Goal: Information Seeking & Learning: Learn about a topic

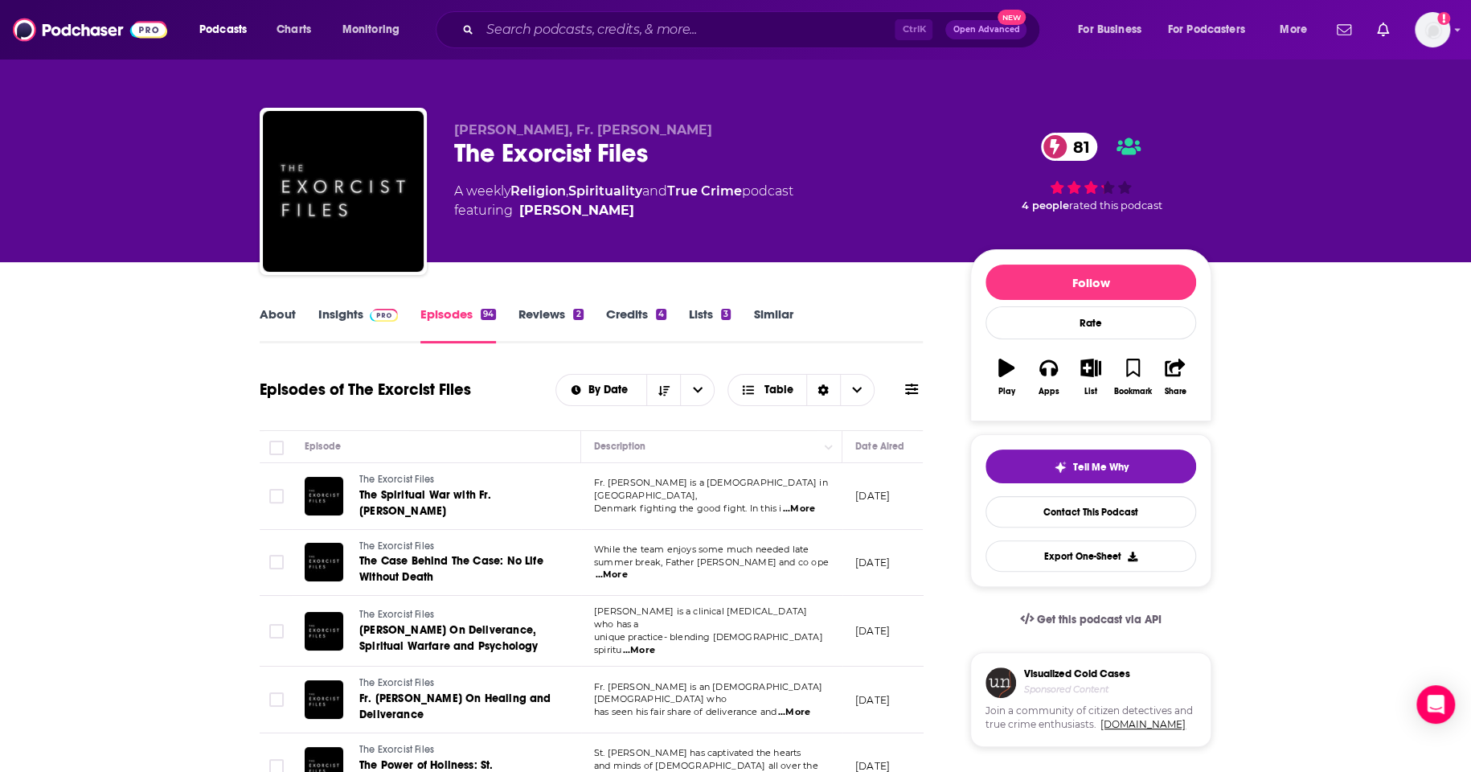
scroll to position [0, 130]
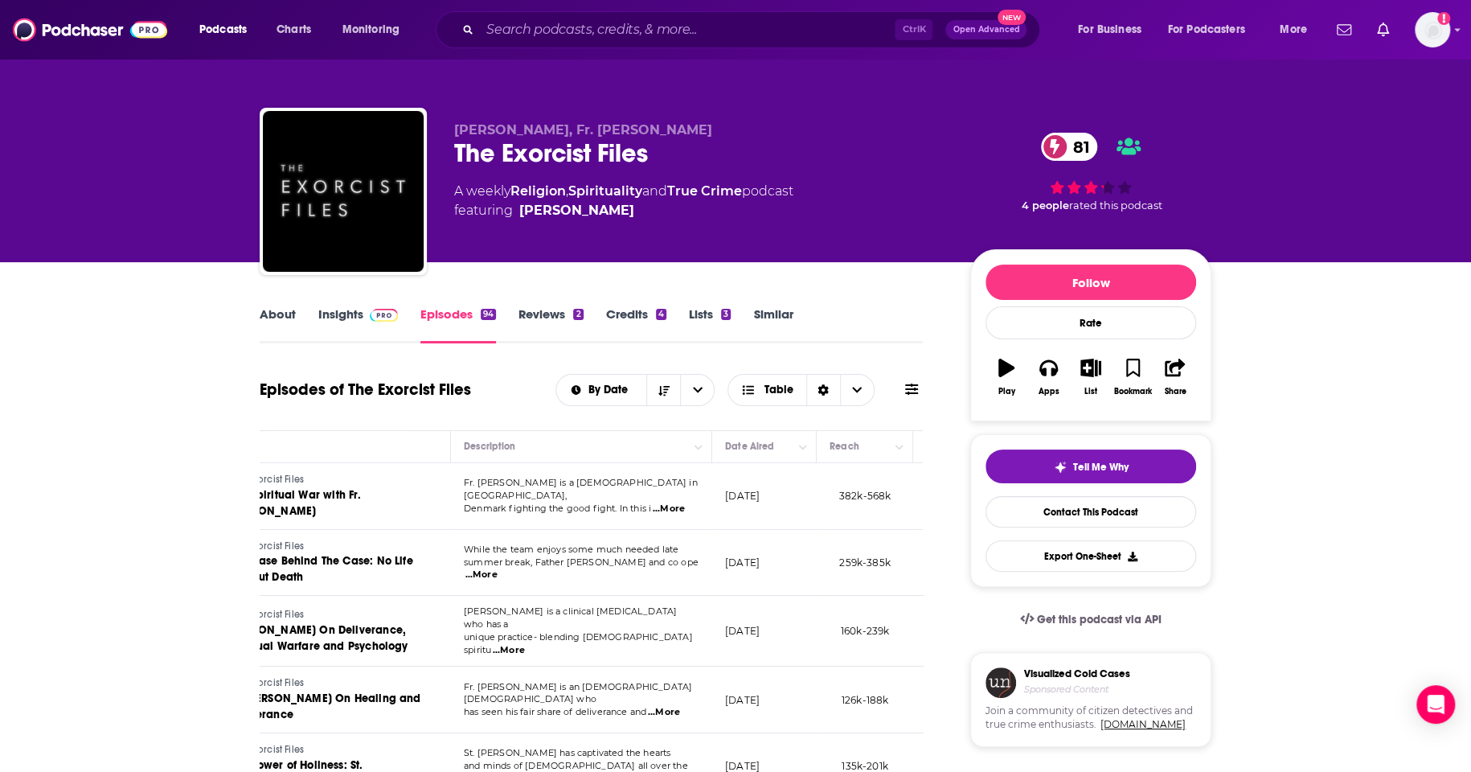
click at [346, 318] on link "Insights" at bounding box center [358, 324] width 80 height 37
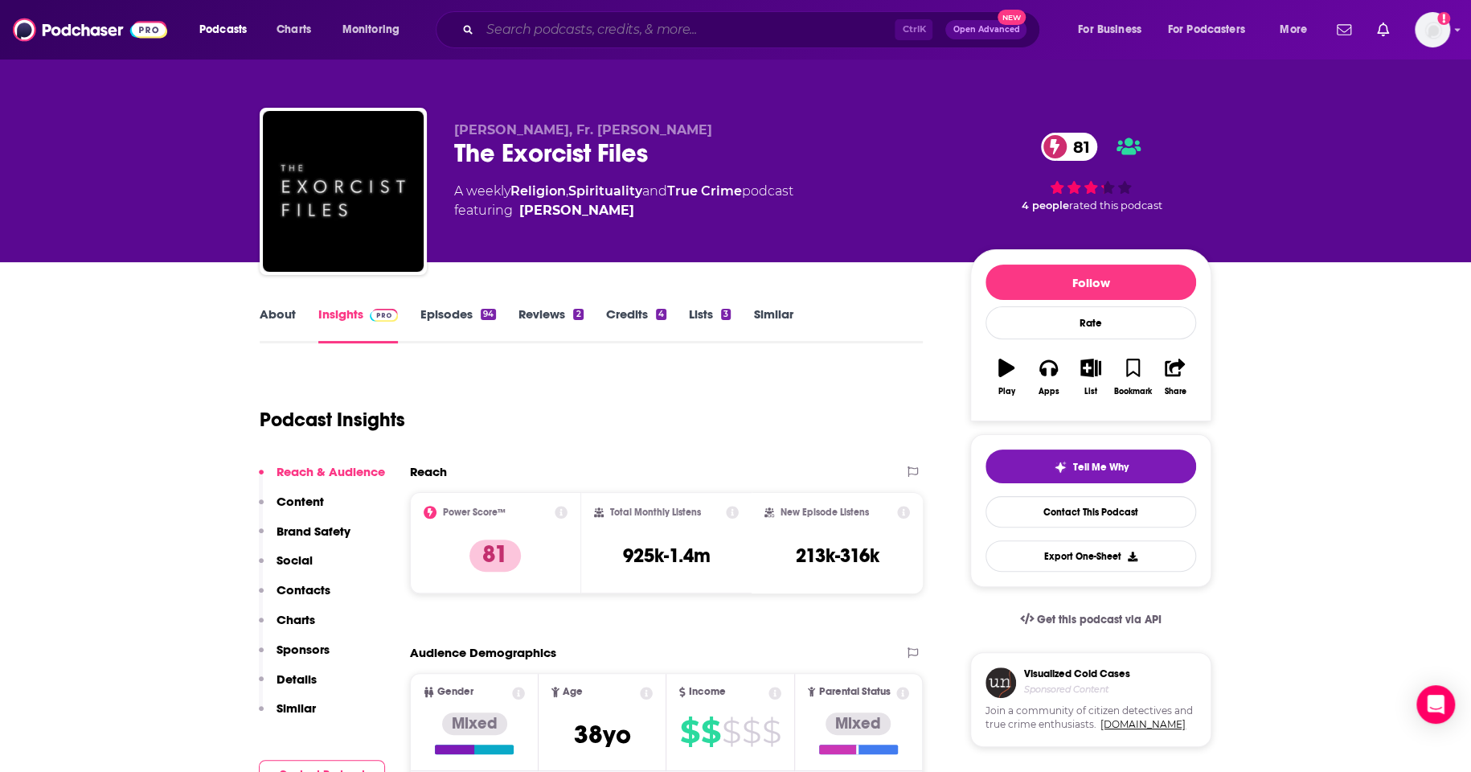
click at [657, 28] on input "Search podcasts, credits, & more..." at bounding box center [687, 30] width 415 height 26
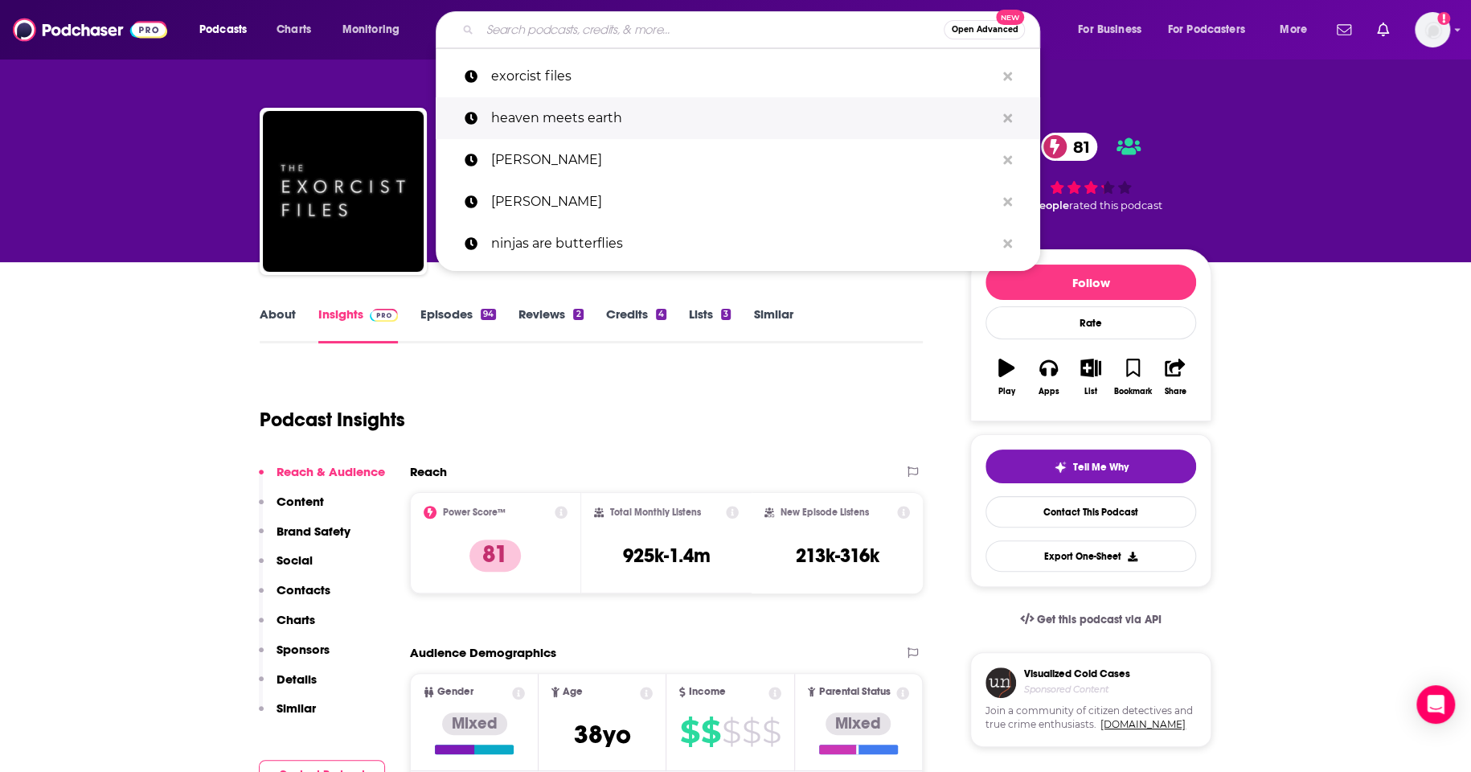
click at [563, 115] on p "heaven meets earth" at bounding box center [742, 118] width 505 height 42
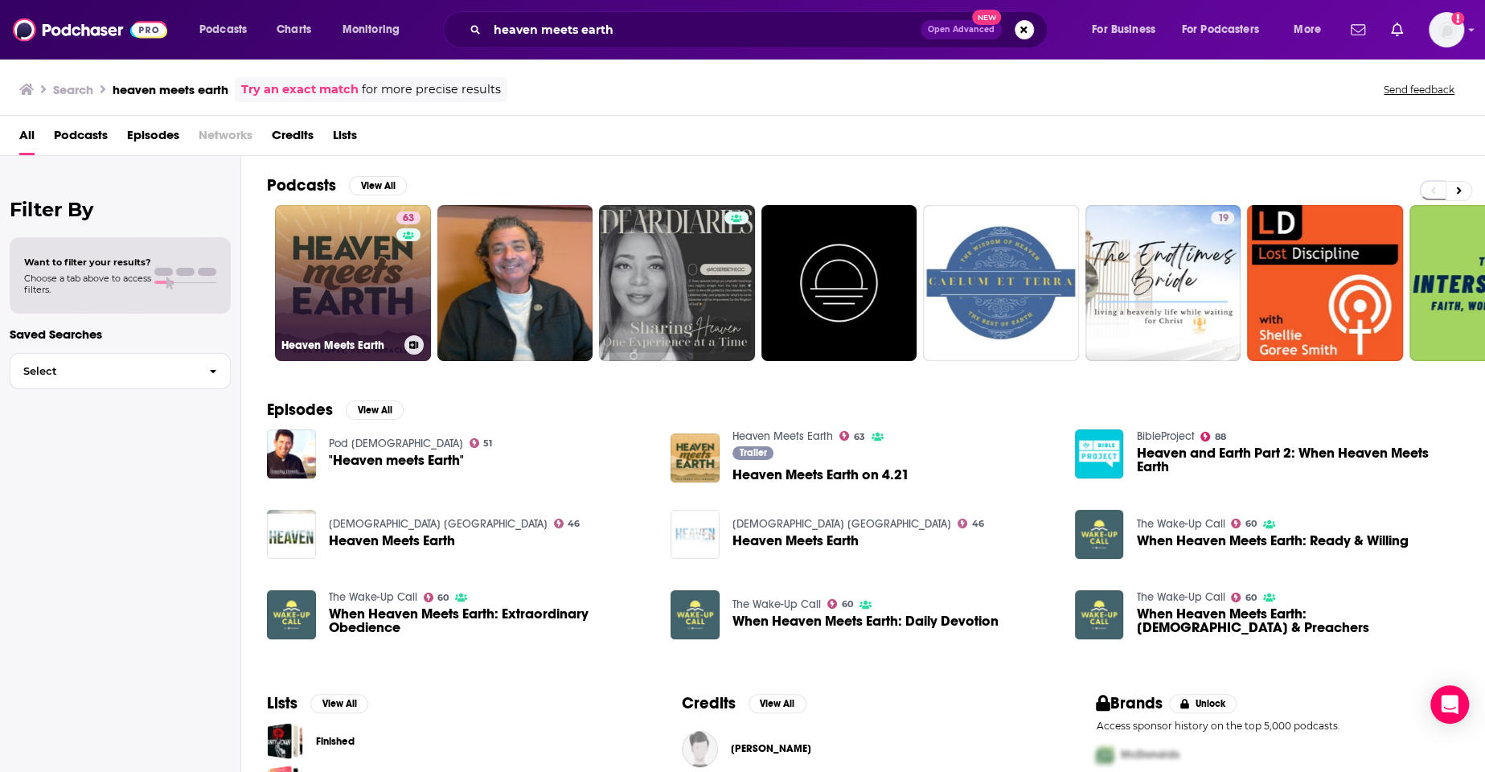
click at [364, 283] on link "63 Heaven Meets Earth" at bounding box center [353, 283] width 156 height 156
